Goal: Task Accomplishment & Management: Use online tool/utility

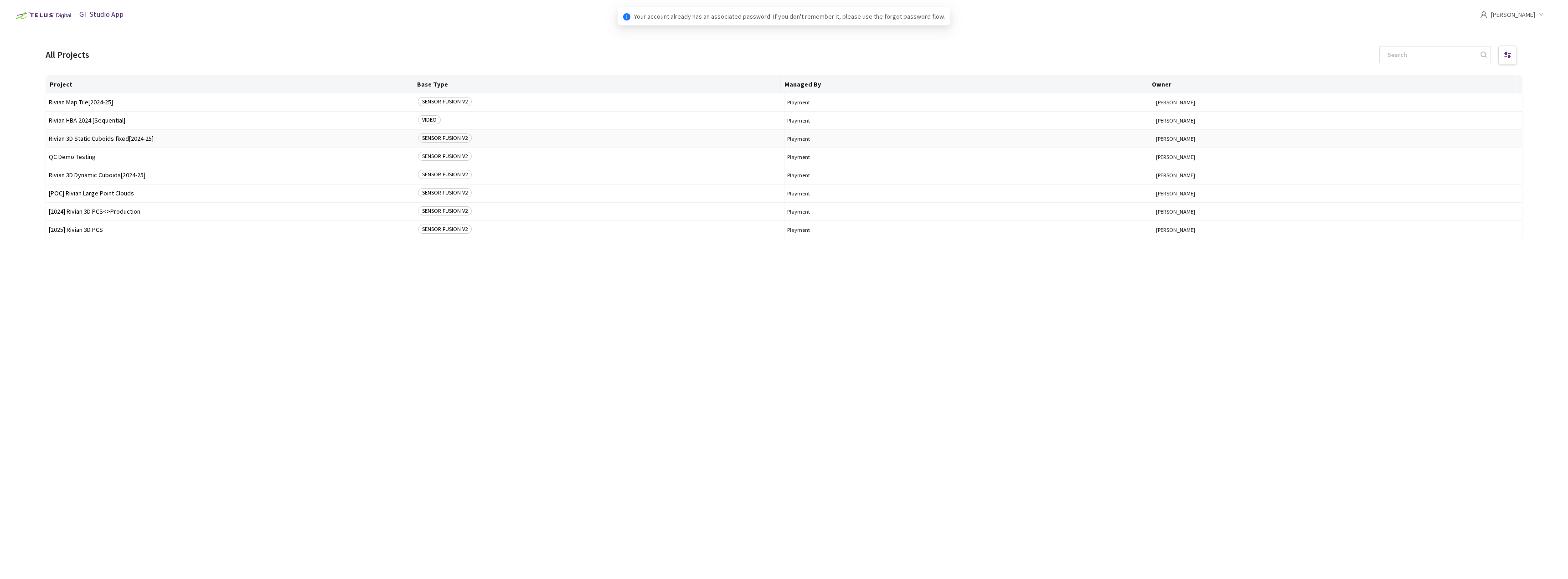
click at [168, 144] on td "Rivian 3D Static Cuboids fixed[2024-25]" at bounding box center [231, 139] width 369 height 18
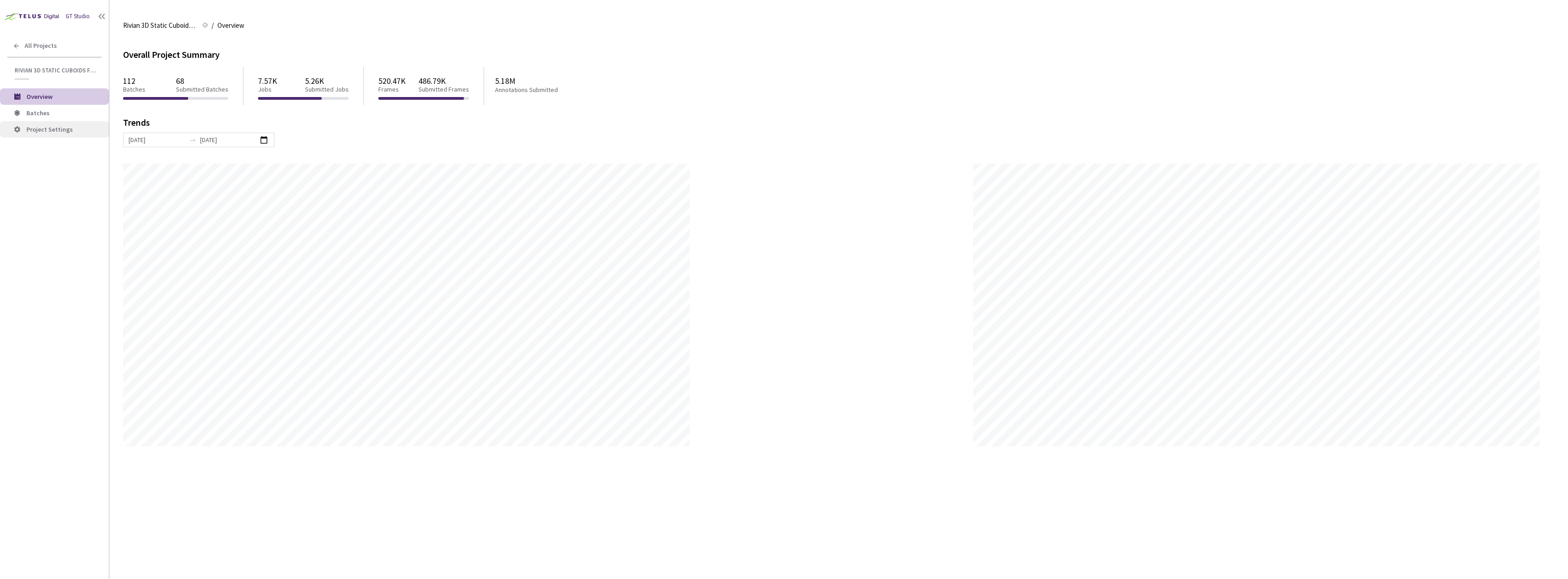
scroll to position [579, 1568]
click at [33, 120] on li "Batches" at bounding box center [54, 113] width 109 height 16
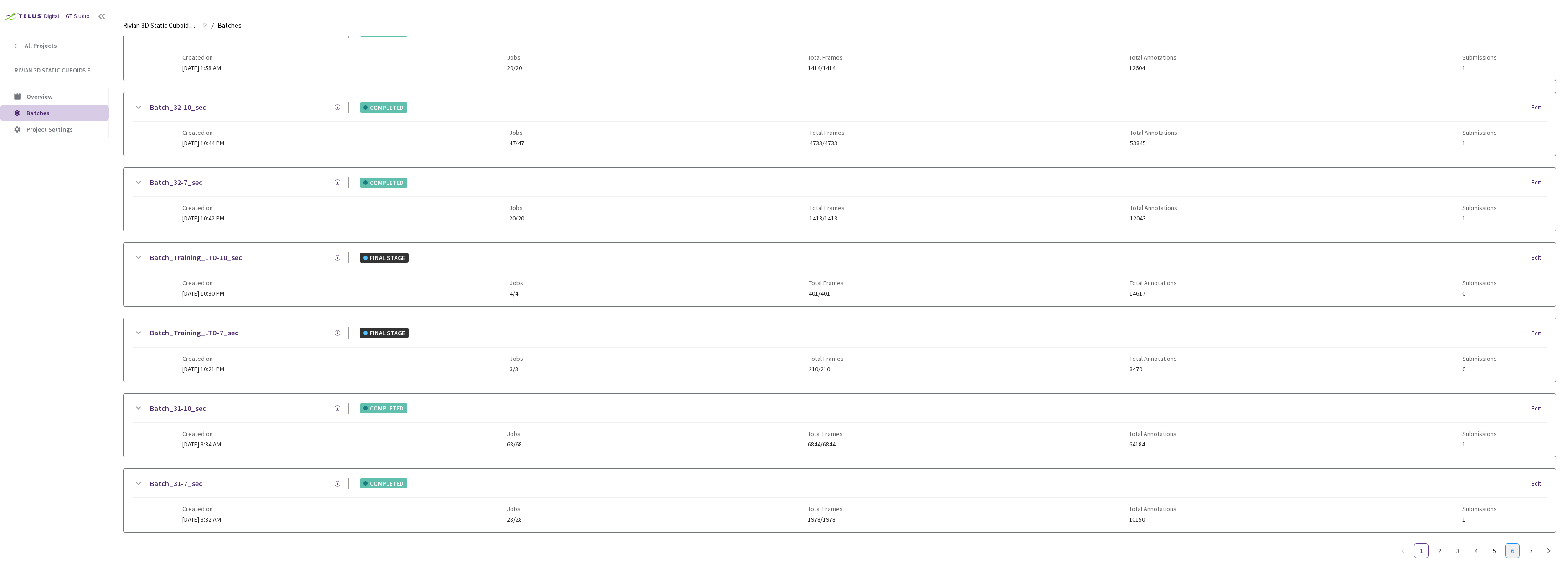
click at [1511, 546] on link "6" at bounding box center [1512, 550] width 13 height 13
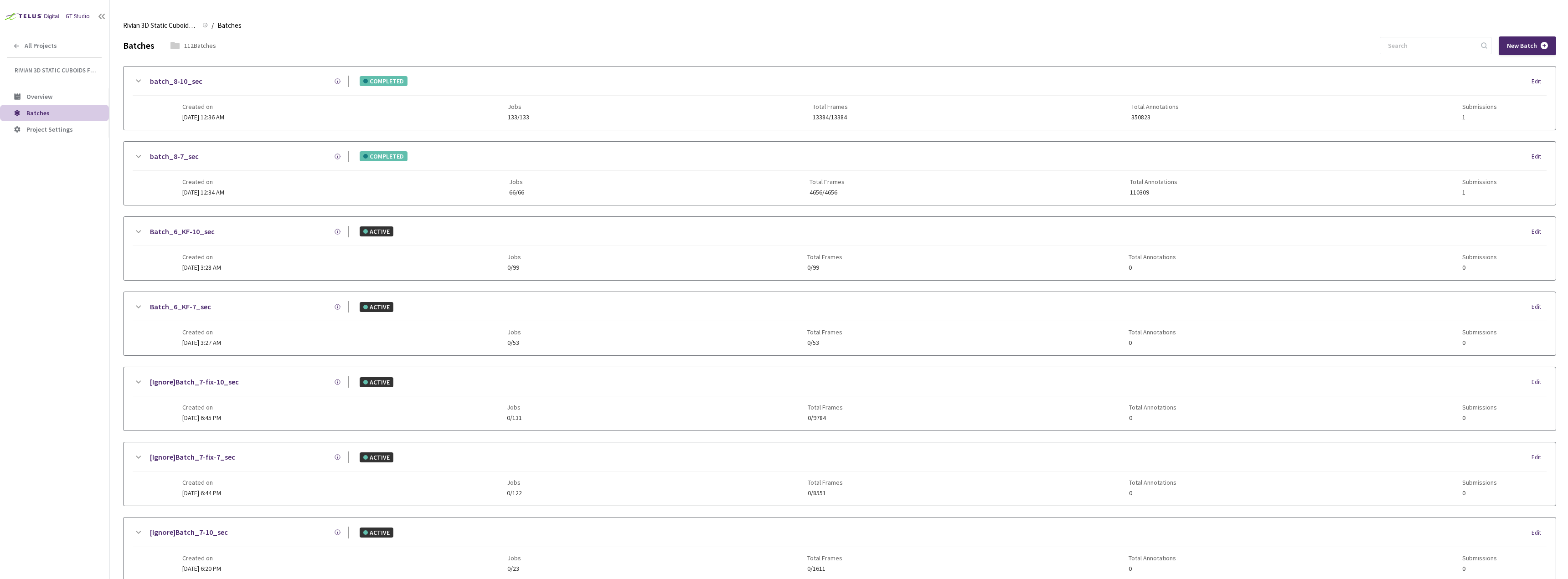
click at [271, 103] on div "Created on [DATE] 12:36 AM Jobs 133/133 Total Frames 13384/13384 Total Annotati…" at bounding box center [840, 108] width 1315 height 25
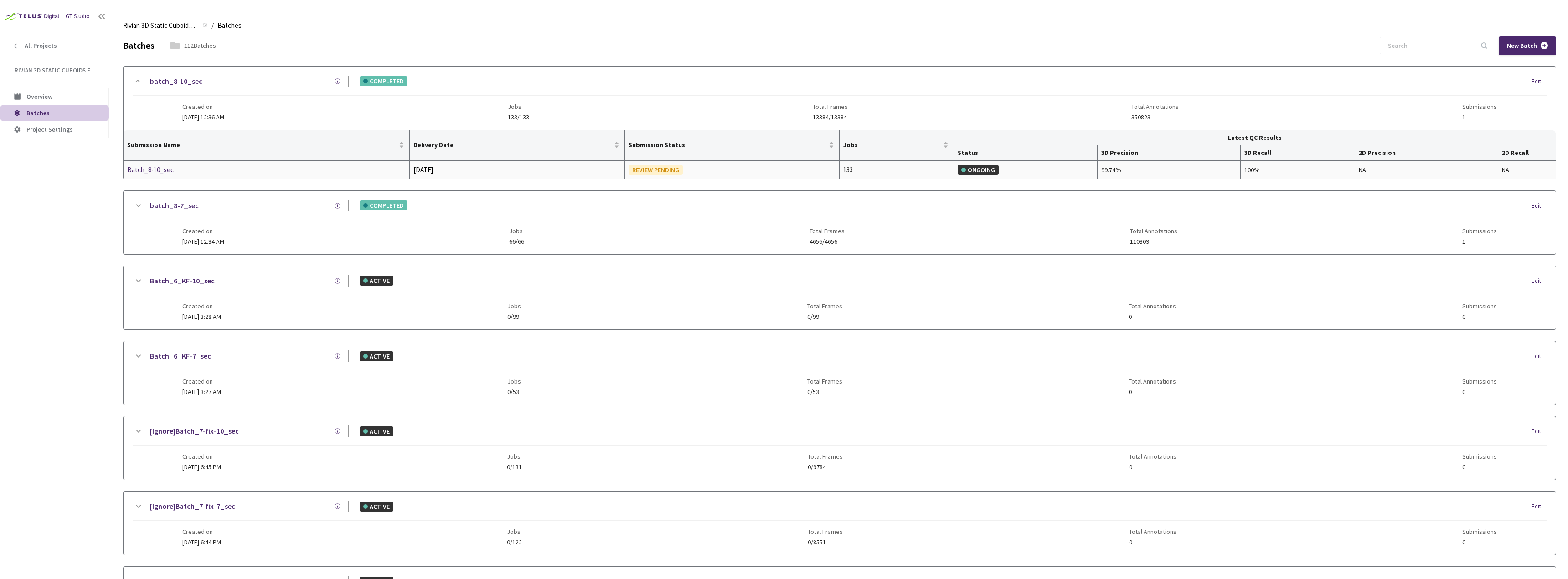
click at [198, 171] on div "Batch_8-10_sec" at bounding box center [175, 170] width 97 height 11
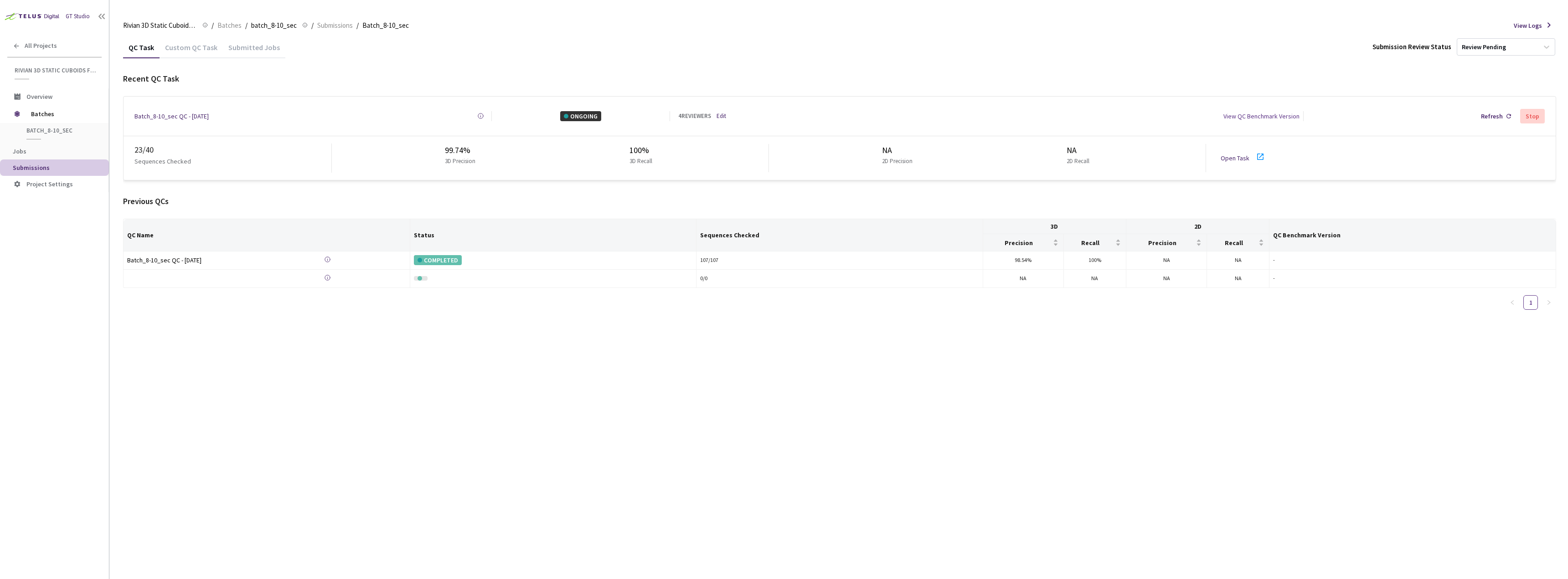
click at [1237, 154] on link "Open Task" at bounding box center [1234, 158] width 29 height 8
click at [476, 399] on div "QC Task Custom QC Task Submitted Jobs Submission Review Status Review Pending R…" at bounding box center [839, 308] width 1433 height 543
